Goal: Information Seeking & Learning: Learn about a topic

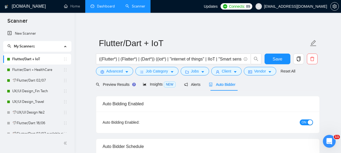
click at [101, 6] on link "Dashboard" at bounding box center [103, 6] width 24 height 5
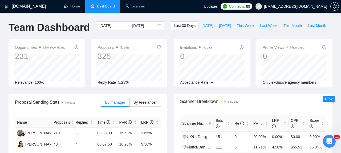
click at [201, 27] on span "[DATE]" at bounding box center [207, 26] width 12 height 6
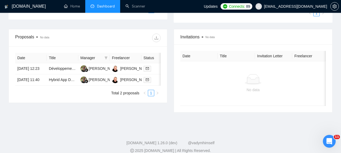
scroll to position [147, 0]
click at [63, 70] on link "Développement d'une application mobile [PERSON_NAME] aux créatures" at bounding box center [110, 68] width 122 height 4
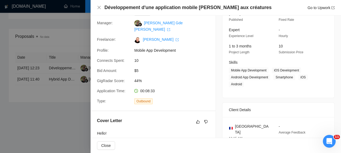
scroll to position [47, 0]
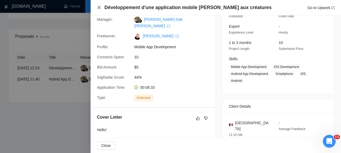
click at [99, 7] on icon "close" at bounding box center [99, 7] width 4 height 4
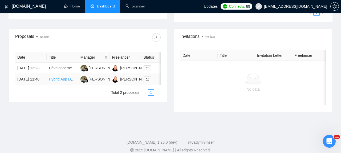
click at [57, 81] on link "Hybrid App Developer Needed for Taxi Booking Application" at bounding box center [97, 79] width 97 height 4
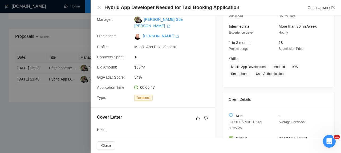
click at [96, 7] on div "Hybrid App Developer Needed for Taxi Booking Application Go to Upwork" at bounding box center [216, 7] width 250 height 15
click at [103, 8] on div "Hybrid App Developer Needed for Taxi Booking Application Go to Upwork" at bounding box center [216, 7] width 238 height 7
click at [100, 8] on icon "close" at bounding box center [99, 7] width 4 height 4
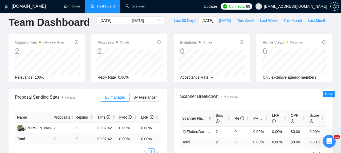
scroll to position [0, 0]
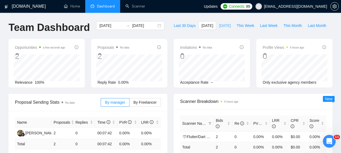
click at [219, 26] on span "[DATE]" at bounding box center [225, 26] width 12 height 6
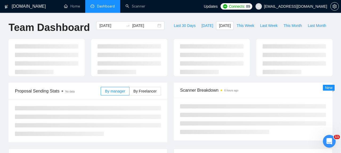
type input "[DATE]"
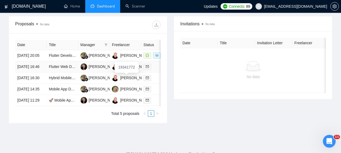
scroll to position [173, 0]
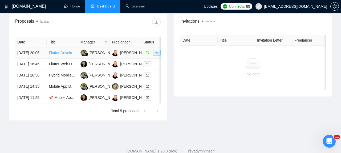
click at [58, 55] on link "Flutter Developer Needed for Video Player with Background Playback" at bounding box center [106, 53] width 115 height 4
